Goal: Information Seeking & Learning: Learn about a topic

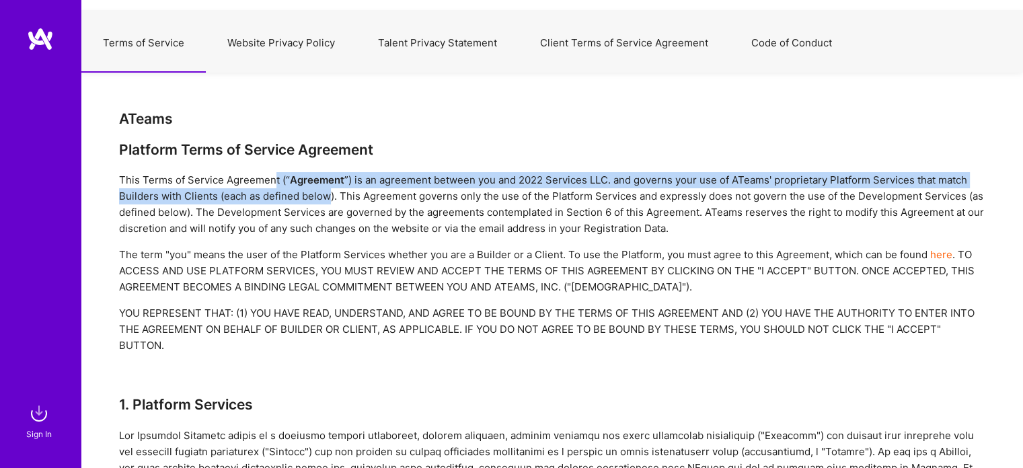
drag, startPoint x: 272, startPoint y: 178, endPoint x: 354, endPoint y: 205, distance: 86.4
click at [352, 204] on div "This Terms of Service Agreement (“ Agreement ”) is an agreement between you and…" at bounding box center [552, 204] width 866 height 65
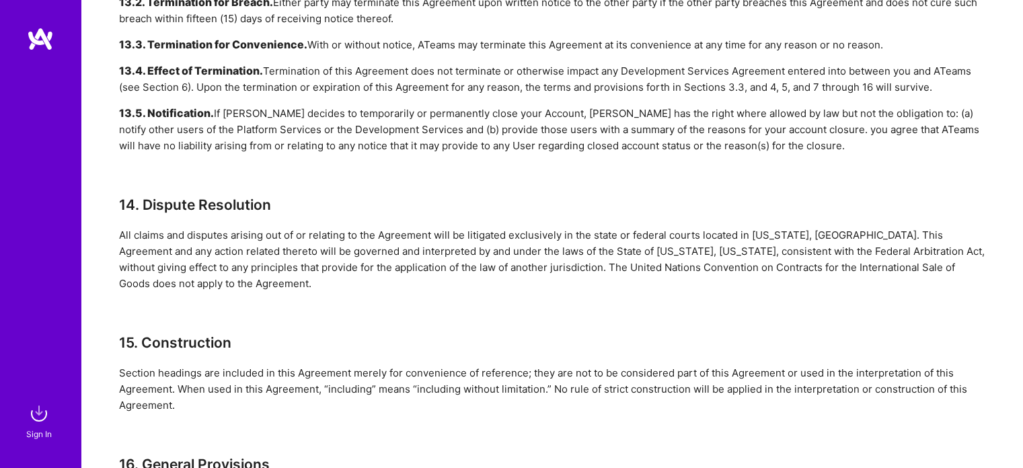
scroll to position [4093, 0]
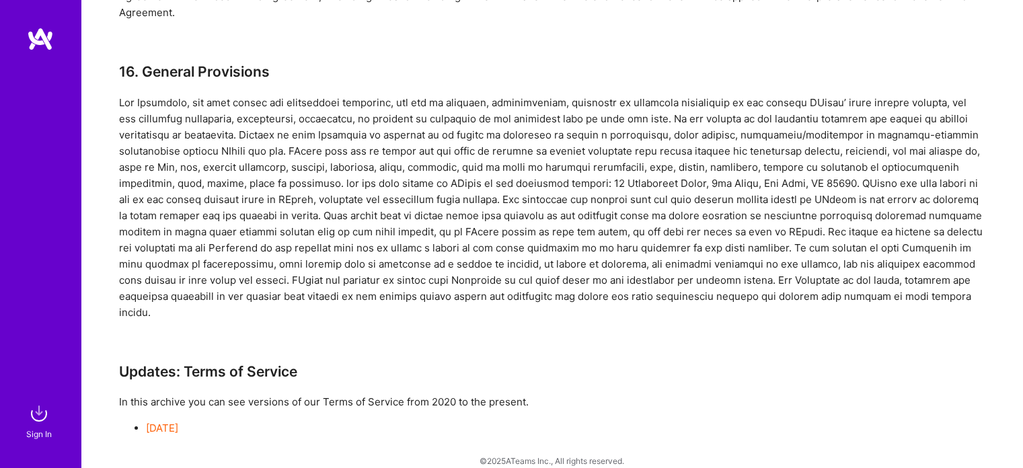
click at [583, 468] on link "Privacy Policy" at bounding box center [586, 475] width 54 height 10
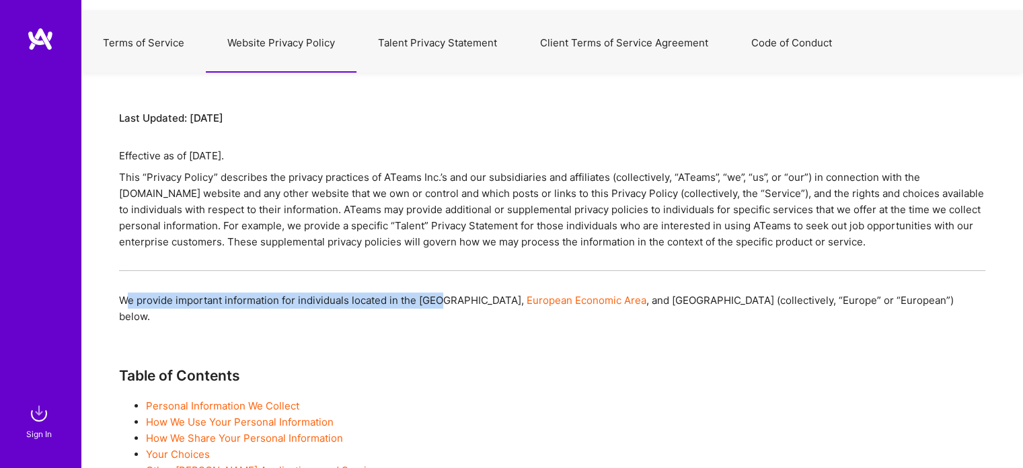
drag, startPoint x: 443, startPoint y: 297, endPoint x: 128, endPoint y: 302, distance: 314.9
click at [128, 302] on div "We provide important information for individuals located in the [GEOGRAPHIC_DAT…" at bounding box center [552, 309] width 866 height 32
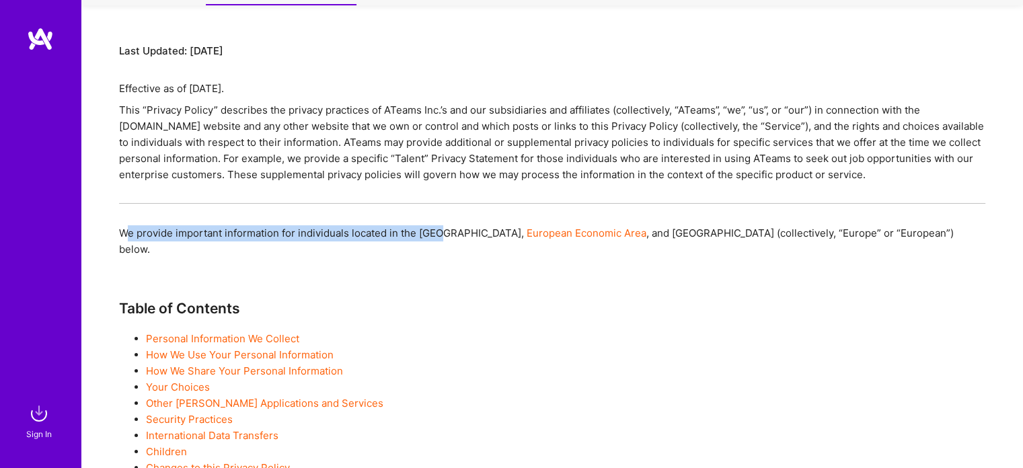
click at [277, 332] on link "Personal Information We Collect" at bounding box center [222, 338] width 153 height 13
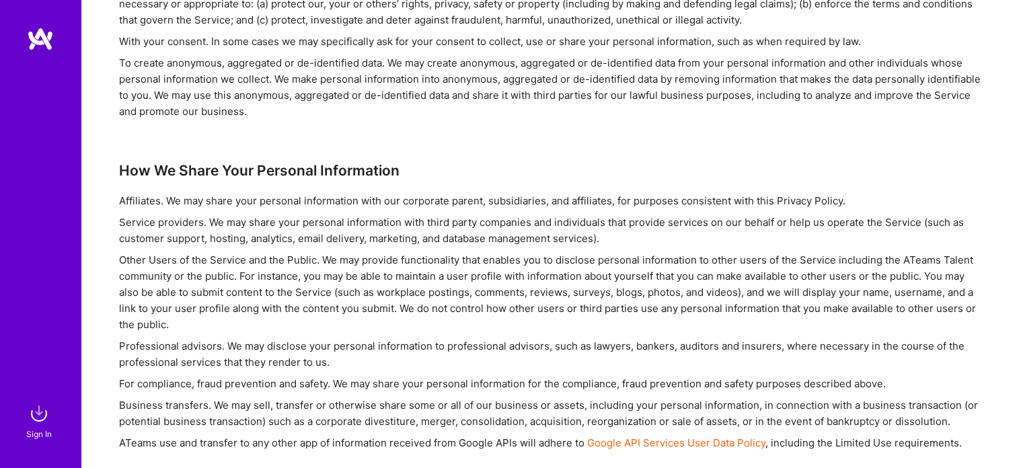
scroll to position [1762, 0]
